Goal: Check status: Check status

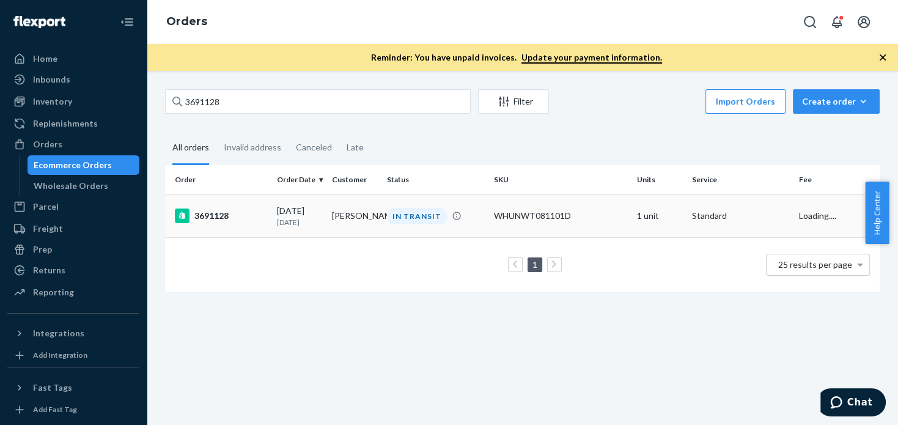
type input "3691128"
click at [204, 219] on div "3691128" at bounding box center [221, 215] width 92 height 15
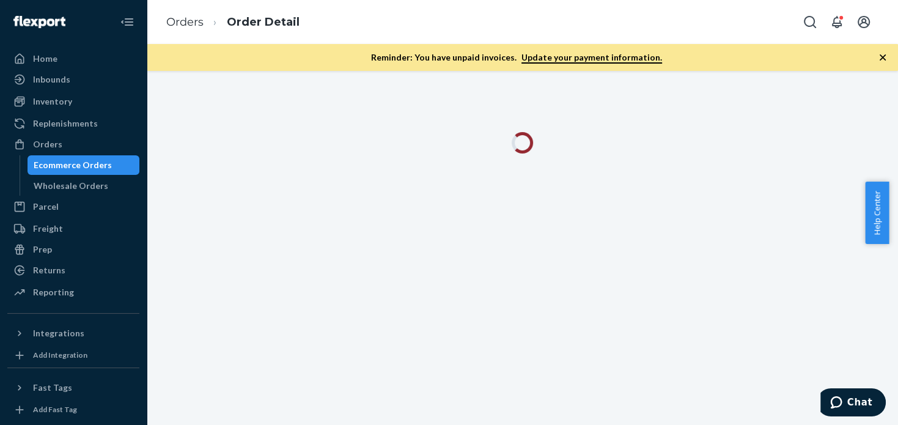
click at [176, 290] on div at bounding box center [522, 248] width 751 height 354
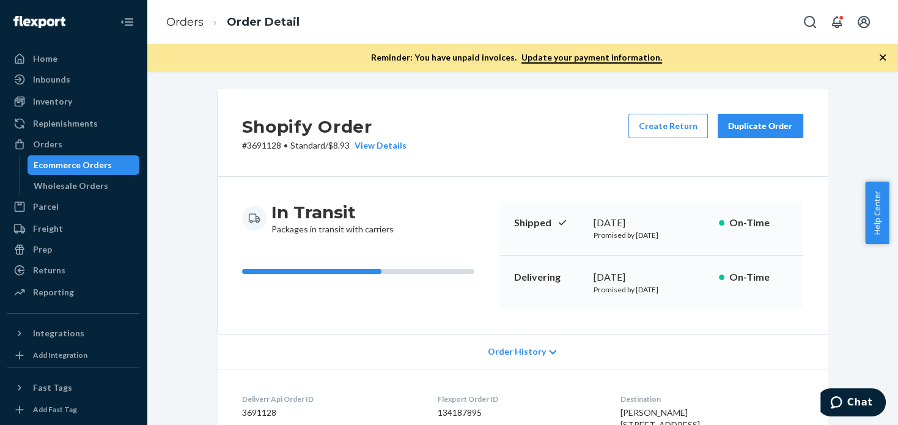
click at [431, 178] on div "In Transit Packages in transit with carriers Shipped [DATE] Promised by [DATE] …" at bounding box center [523, 255] width 610 height 157
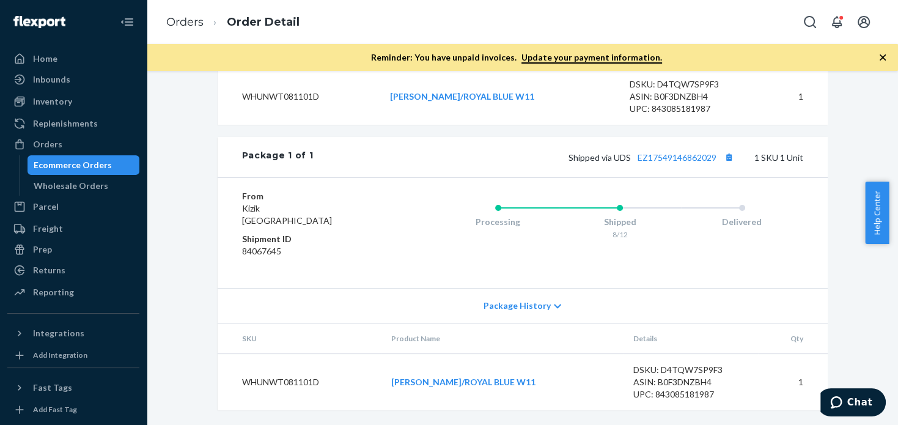
scroll to position [505, 0]
click at [471, 383] on link "[PERSON_NAME]/ROYAL BLUE W11" at bounding box center [463, 382] width 144 height 10
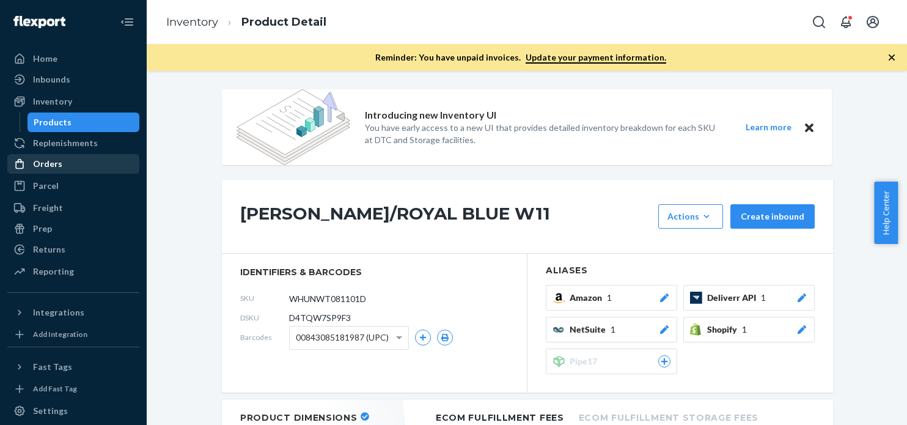
click at [54, 166] on div "Orders" at bounding box center [47, 164] width 29 height 12
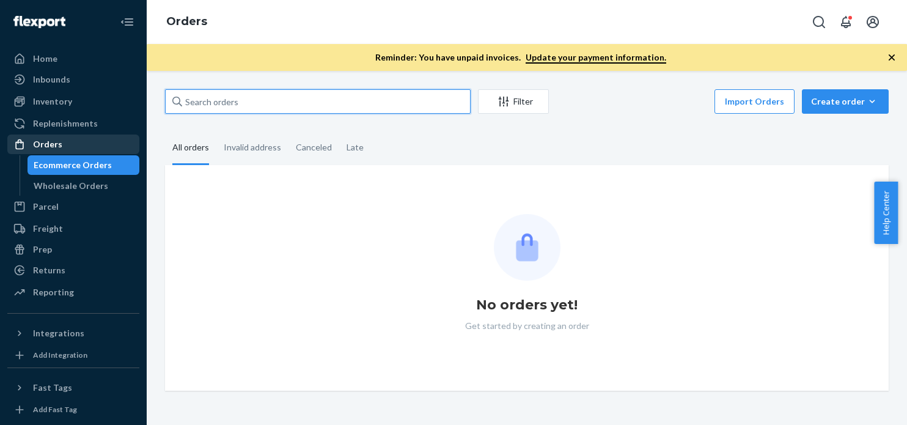
click at [281, 105] on input "text" at bounding box center [318, 101] width 306 height 24
drag, startPoint x: 54, startPoint y: 166, endPoint x: 281, endPoint y: 105, distance: 234.9
click at [281, 105] on input "text" at bounding box center [318, 101] width 306 height 24
paste input "3706997"
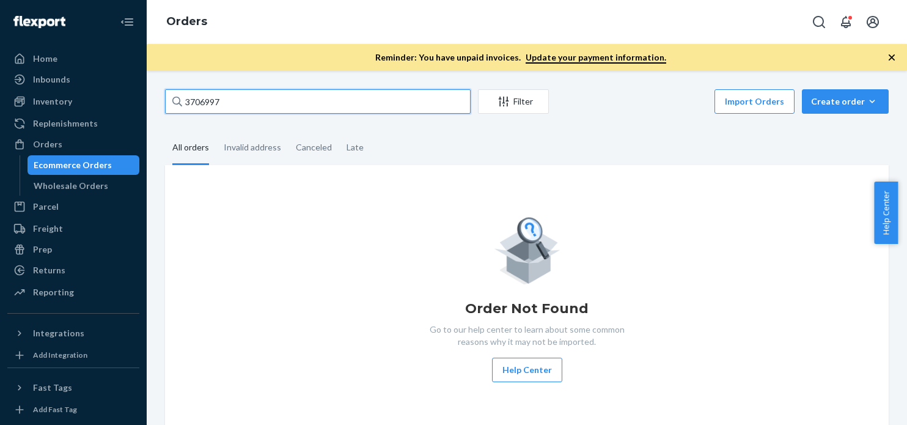
type input "3706997"
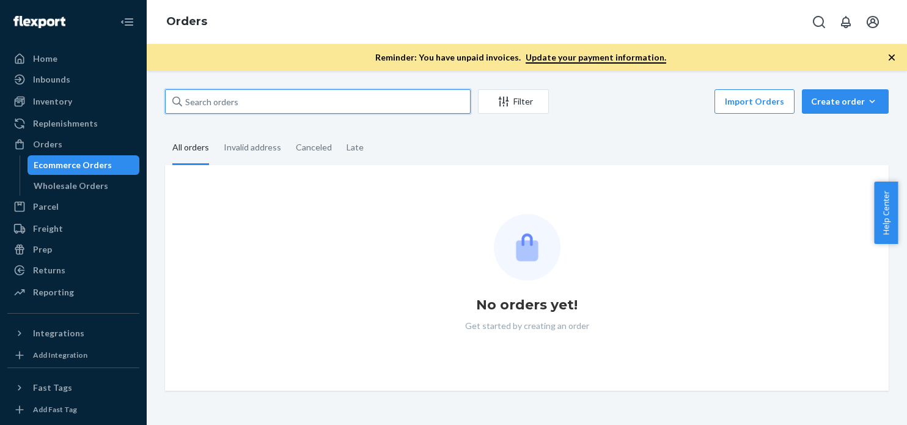
click at [347, 111] on input "text" at bounding box center [318, 101] width 306 height 24
paste input "3706997"
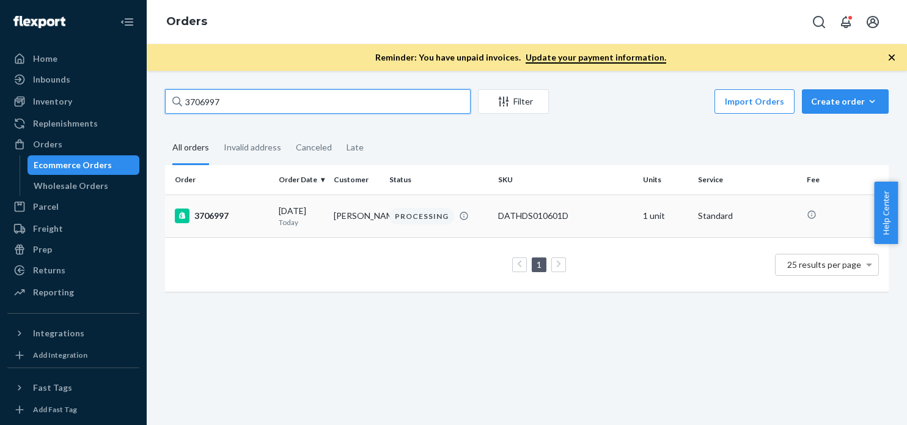
type input "3706997"
click at [225, 222] on div "3706997" at bounding box center [222, 215] width 94 height 15
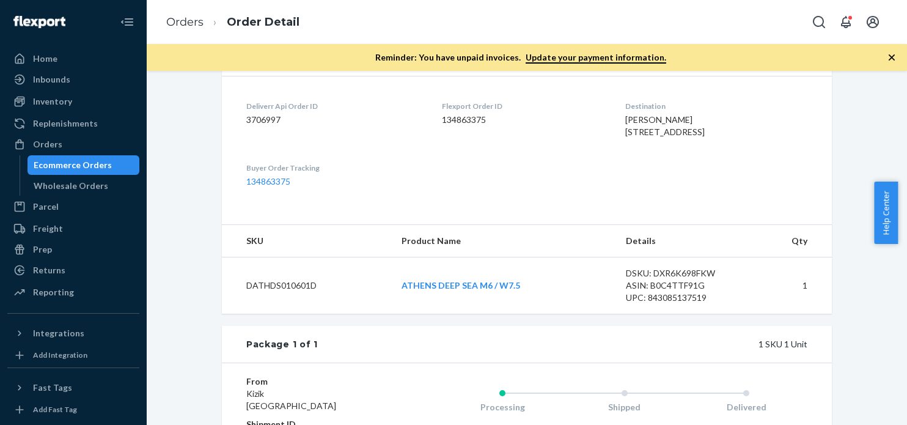
scroll to position [279, 0]
